Goal: Find specific page/section: Find specific page/section

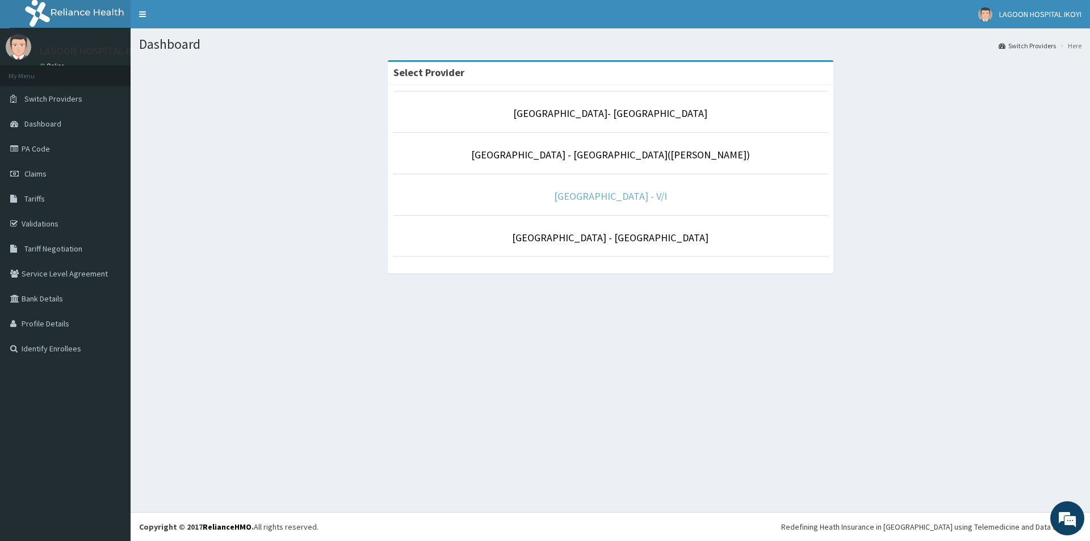
click at [609, 192] on link "Lagoon Hospital - V/I" at bounding box center [610, 196] width 113 height 13
click at [615, 196] on link "[GEOGRAPHIC_DATA] - V/I" at bounding box center [610, 196] width 113 height 13
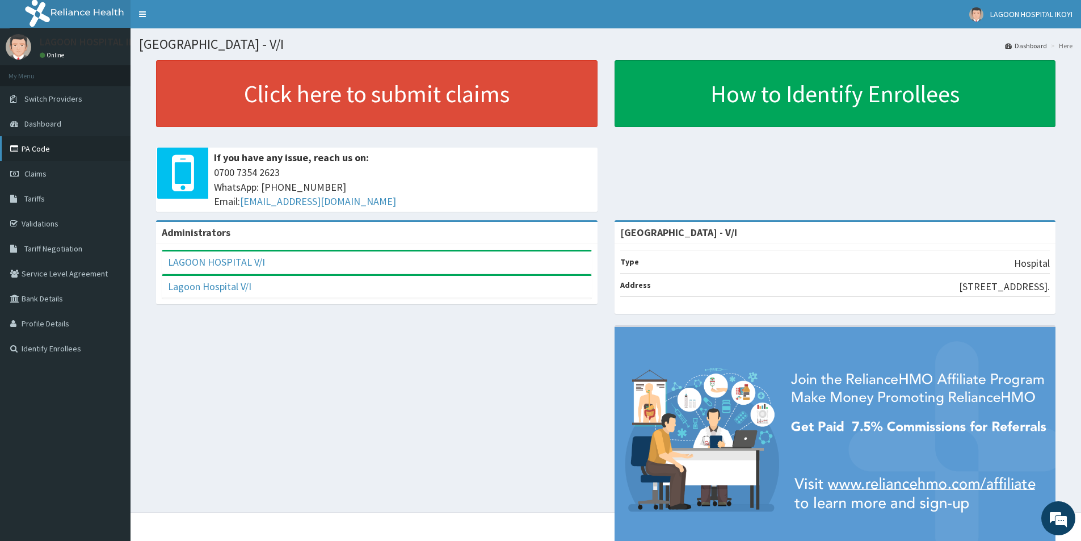
click at [37, 149] on link "PA Code" at bounding box center [65, 148] width 131 height 25
click at [41, 147] on link "PA Code" at bounding box center [65, 148] width 131 height 25
